Goal: Navigation & Orientation: Go to known website

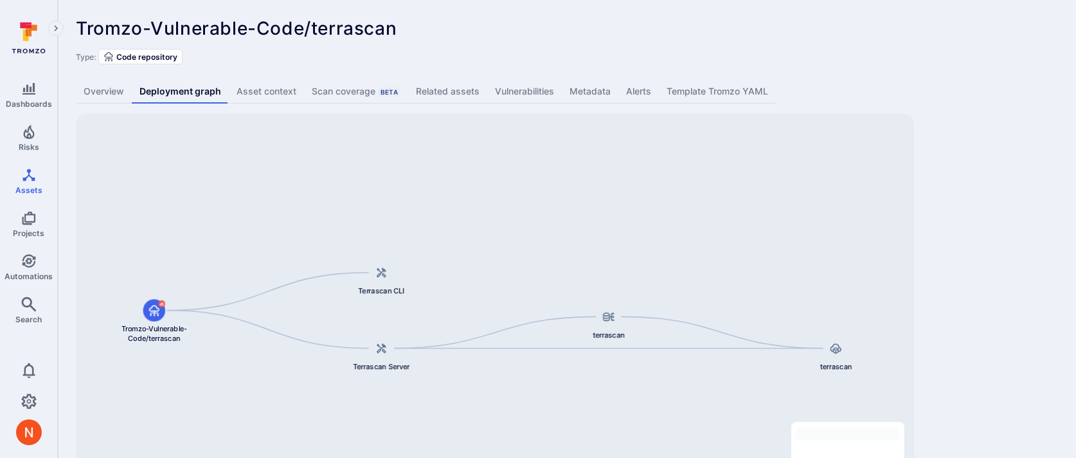
scroll to position [79, 0]
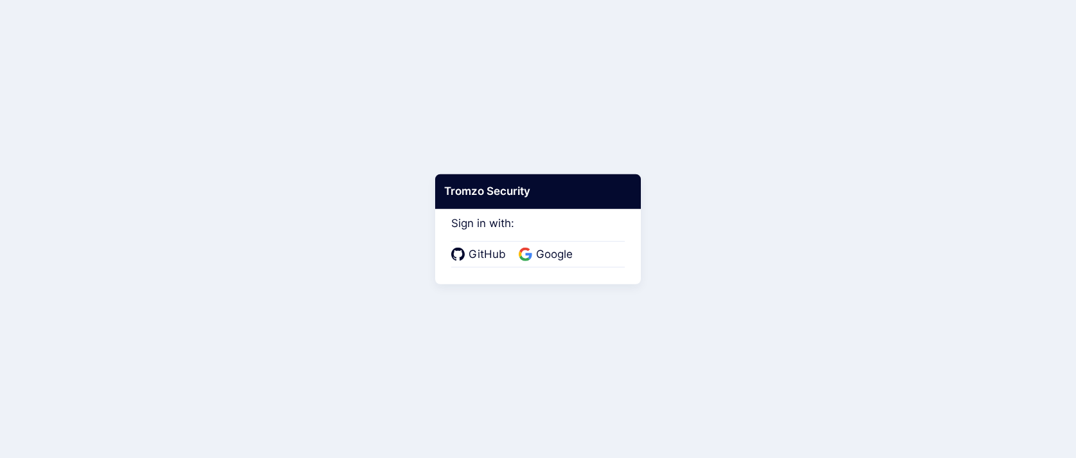
click at [536, 243] on div "GitHub Google" at bounding box center [538, 254] width 174 height 27
click at [536, 251] on span "Google" at bounding box center [554, 254] width 44 height 17
